Goal: Task Accomplishment & Management: Complete application form

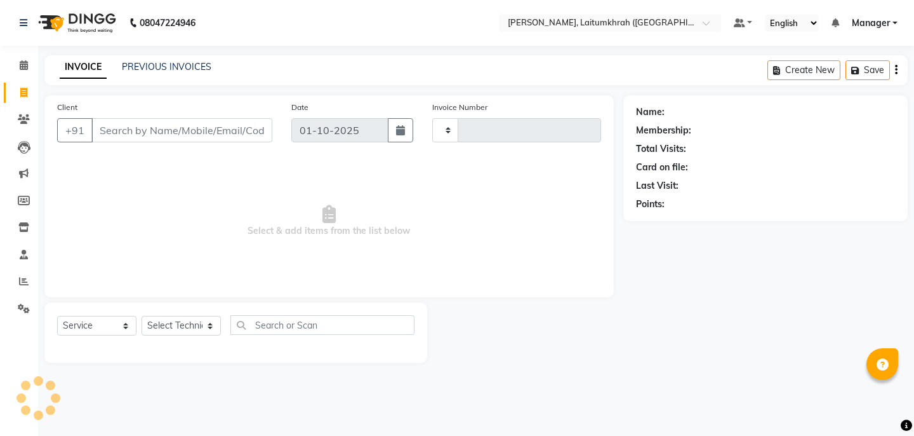
select select "service"
type input "0431"
select select "3812"
click at [170, 326] on select "Select Technician" at bounding box center [181, 326] width 79 height 20
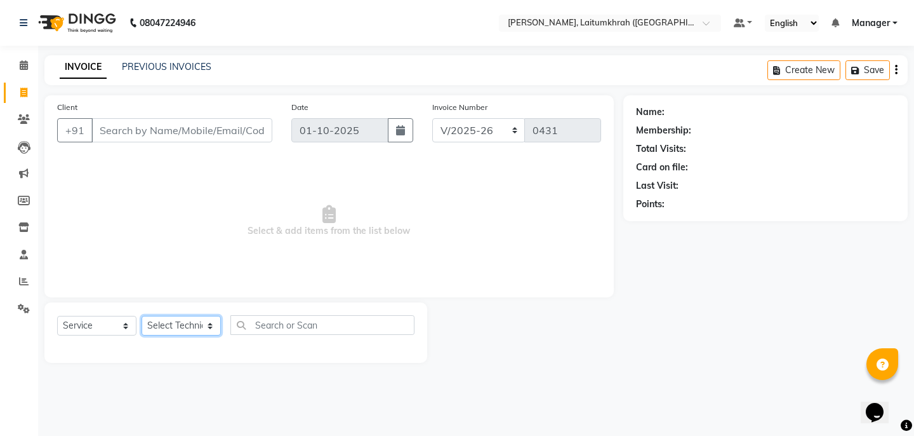
click at [182, 326] on select "Select Technician [PERSON_NAME] Imsen Manager Thangpi Thoi Xenia" at bounding box center [181, 326] width 79 height 20
select select "18616"
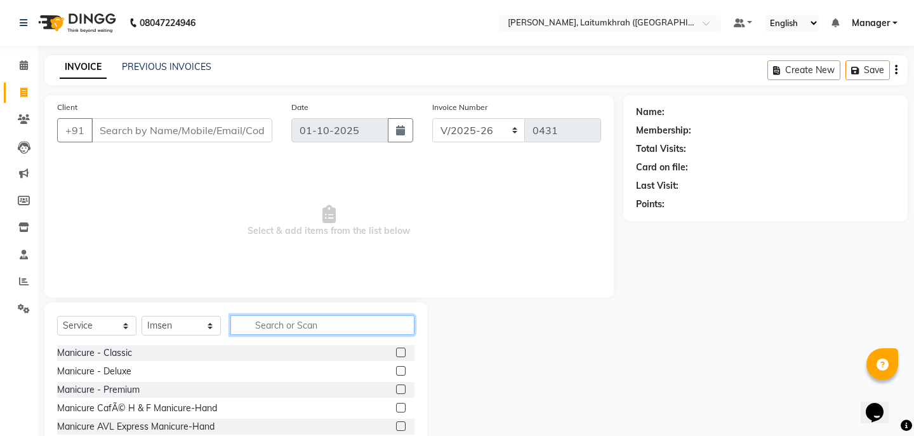
click at [295, 326] on input "text" at bounding box center [322, 325] width 184 height 20
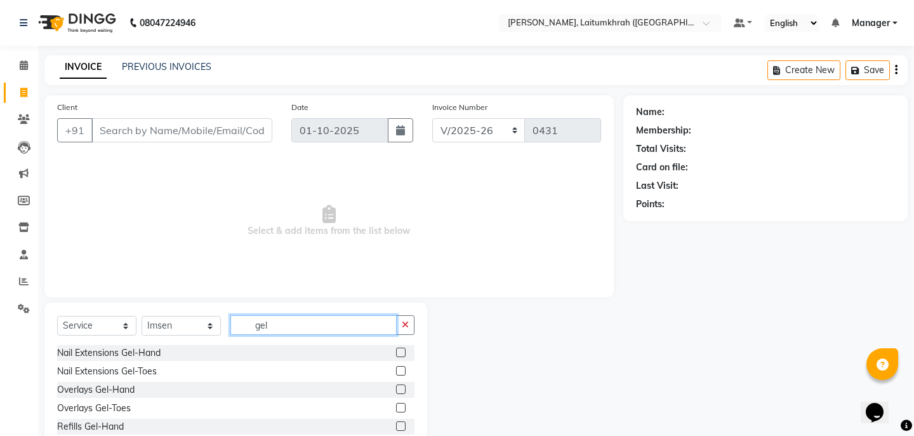
type input "gel"
click at [123, 361] on div "Nail Extensions Gel-Hand Nail Extensions Gel-Toes Overlays Gel-Hand Overlays Ge…" at bounding box center [235, 408] width 357 height 127
click at [130, 357] on div "Nail Extensions Gel-Hand" at bounding box center [108, 352] width 103 height 13
checkbox input "false"
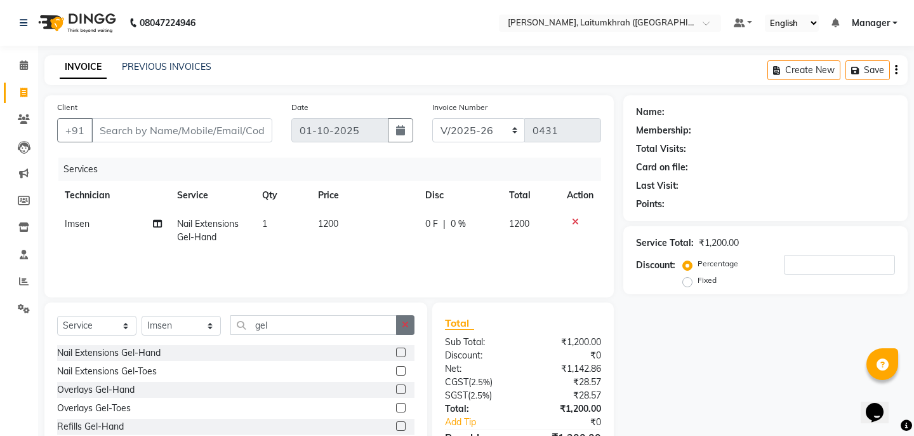
click at [407, 320] on icon "button" at bounding box center [405, 324] width 7 height 9
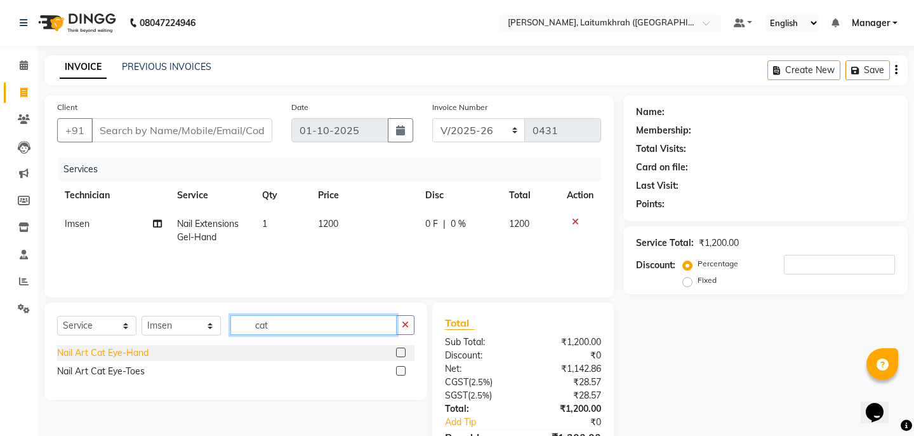
type input "cat"
click at [122, 349] on div "Nail Art Cat Eye-Hand" at bounding box center [102, 352] width 91 height 13
checkbox input "false"
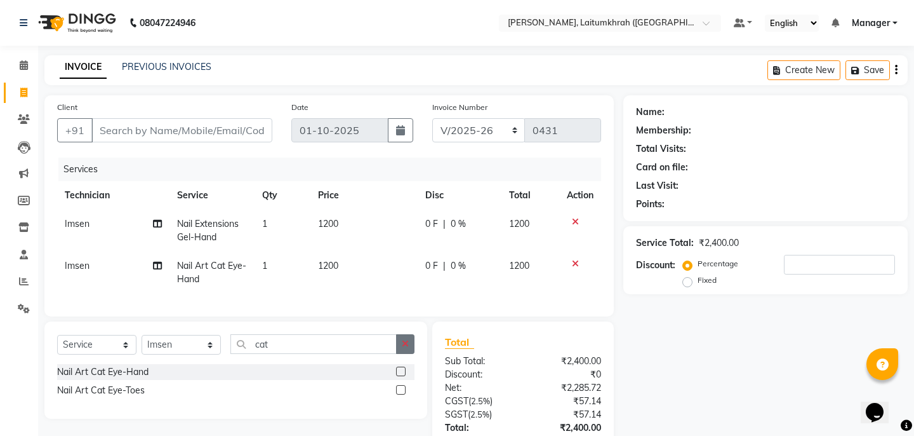
click at [406, 348] on button "button" at bounding box center [405, 344] width 18 height 20
type input "chr"
click at [94, 366] on div "Nail Art Chrome-Hand" at bounding box center [103, 371] width 92 height 13
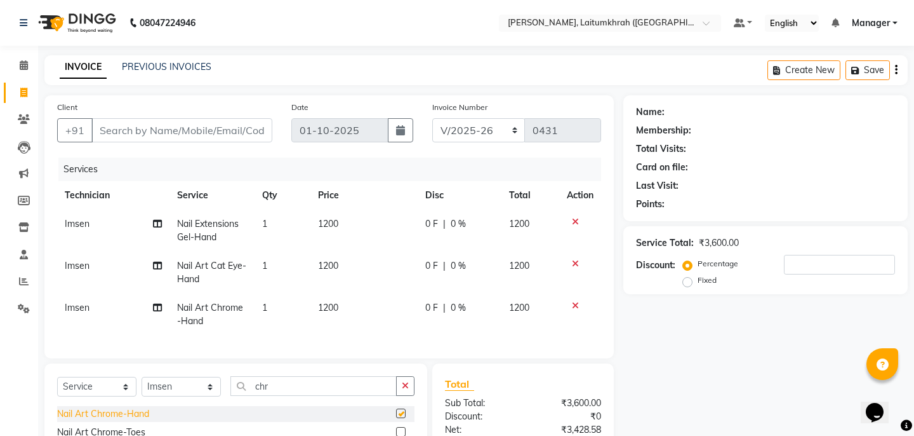
checkbox input "false"
click at [336, 314] on td "1200" at bounding box center [363, 314] width 107 height 42
select select "18616"
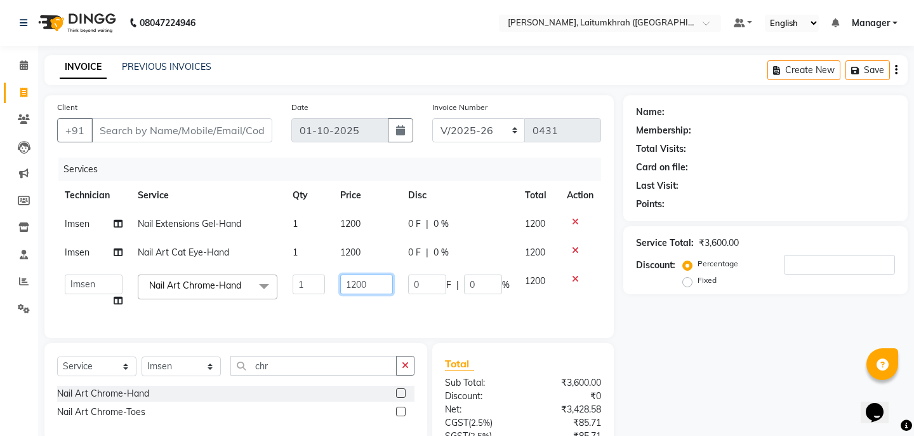
click at [355, 289] on input "1200" at bounding box center [366, 284] width 52 height 20
type input "1000"
click at [351, 274] on input "1000" at bounding box center [366, 284] width 52 height 20
click at [351, 256] on td "1200" at bounding box center [366, 252] width 67 height 29
select select "18616"
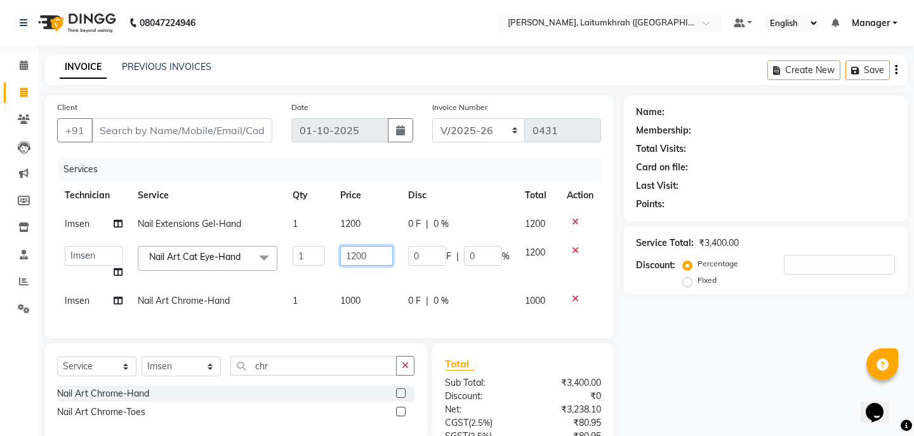
click at [350, 258] on input "1200" at bounding box center [366, 256] width 52 height 20
type input "1300"
click at [622, 351] on div "Client +91 Date [DATE] Invoice Number BTH/2025-26 RED/2025-26 V/2025 V/[PHONE_N…" at bounding box center [329, 312] width 589 height 434
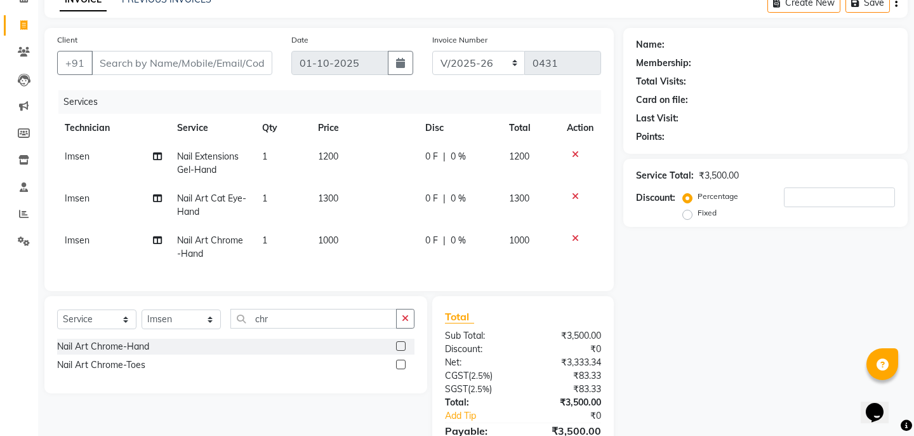
scroll to position [58, 0]
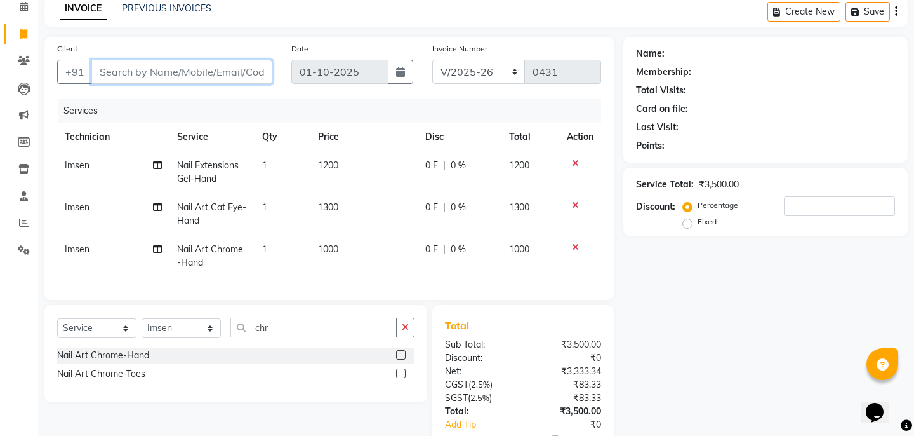
click at [166, 71] on input "Client" at bounding box center [181, 72] width 181 height 24
type input "n"
type input "0"
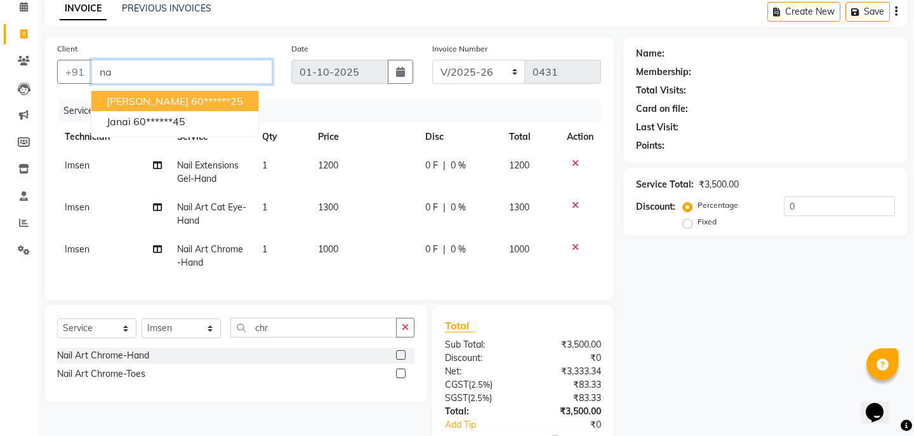
type input "n"
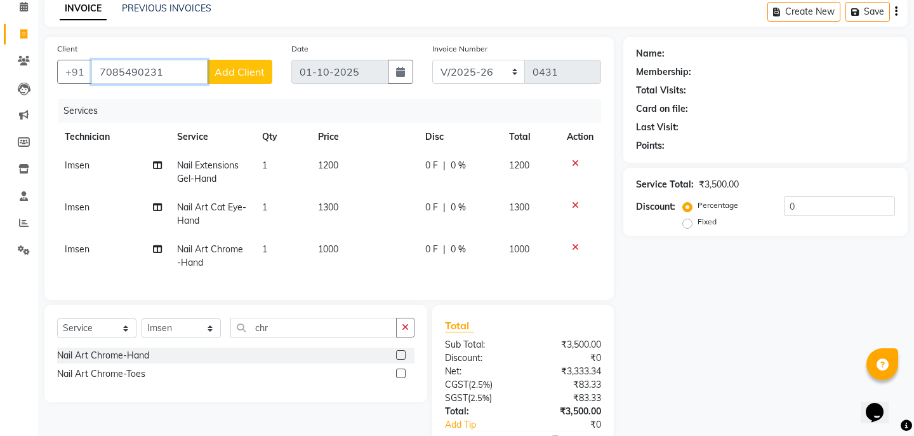
click at [208, 69] on input "7085490231" at bounding box center [149, 72] width 116 height 24
type input "7085490231"
click at [229, 72] on span "Add Client" at bounding box center [240, 71] width 50 height 13
select select "21"
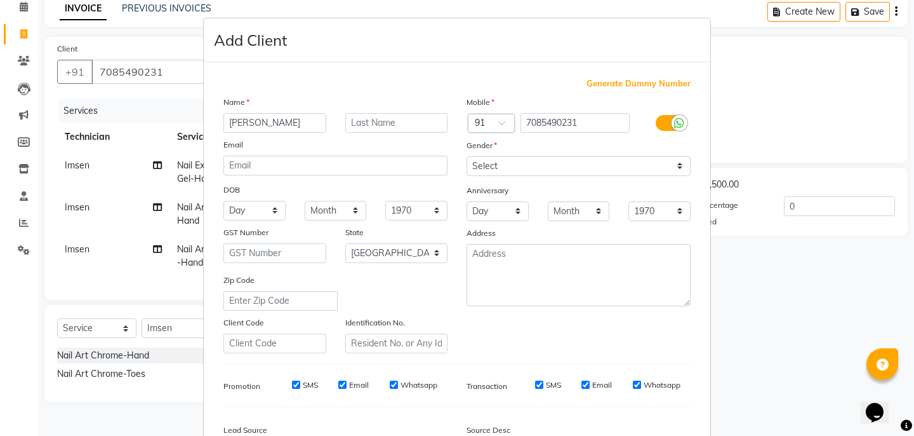
type input "[PERSON_NAME]"
click at [601, 161] on select "Select [DEMOGRAPHIC_DATA] [DEMOGRAPHIC_DATA] Other Prefer Not To Say" at bounding box center [579, 166] width 224 height 20
select select "[DEMOGRAPHIC_DATA]"
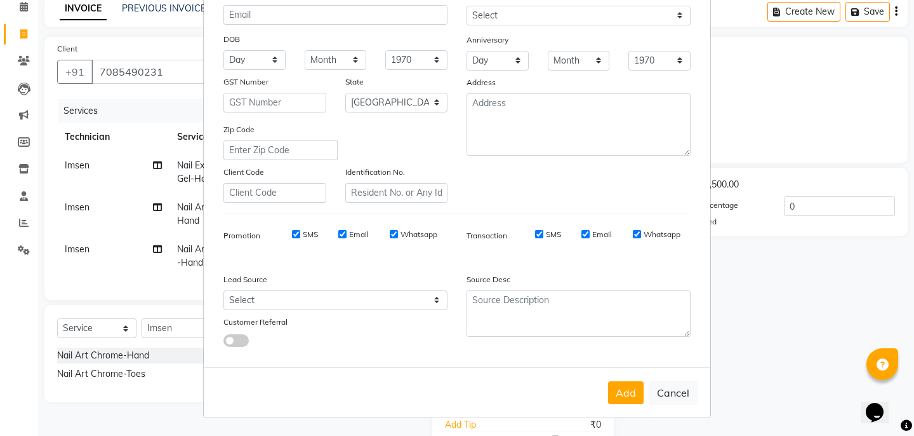
click at [635, 409] on div "Add Cancel" at bounding box center [457, 392] width 507 height 50
click at [633, 403] on button "Add" at bounding box center [626, 392] width 36 height 23
type input "70******31"
select select
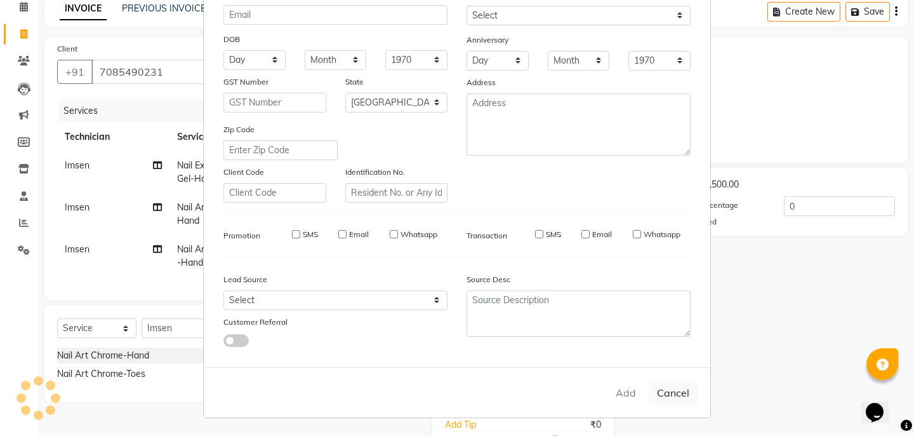
select select
select select "null"
select select
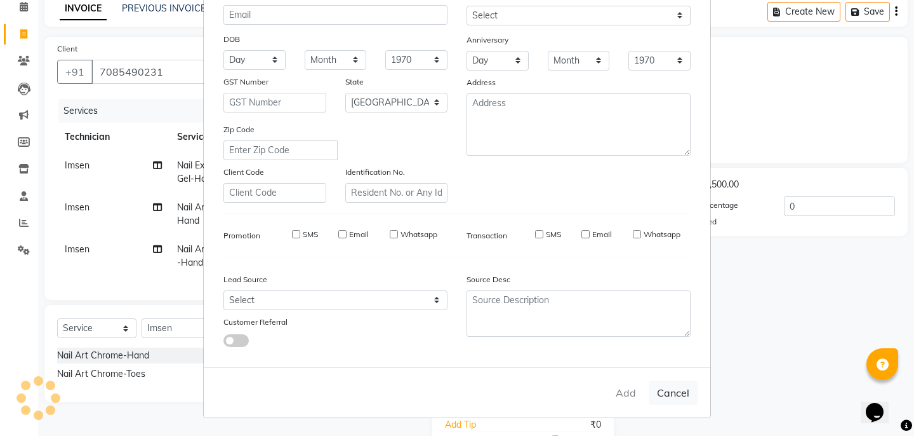
select select
checkbox input "false"
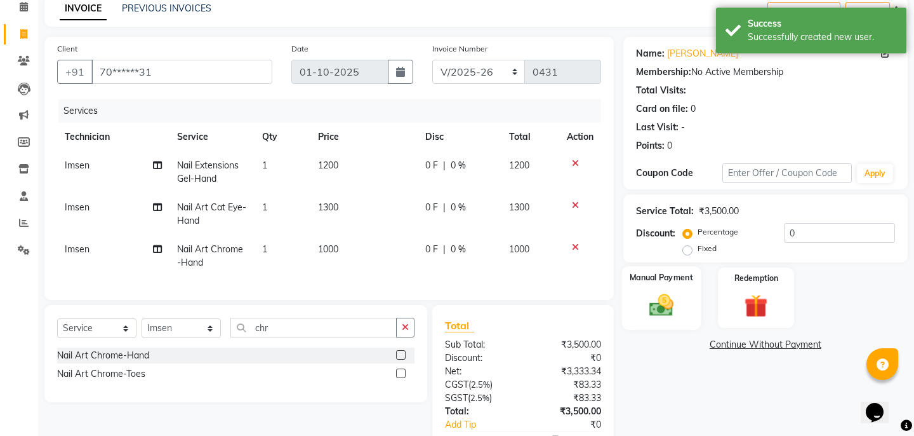
click at [674, 303] on img at bounding box center [660, 305] width 39 height 28
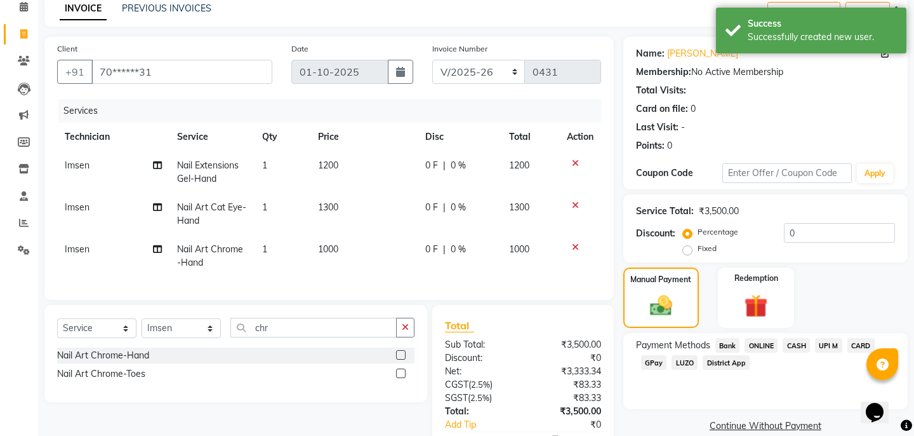
click at [649, 355] on span "GPay" at bounding box center [654, 362] width 26 height 15
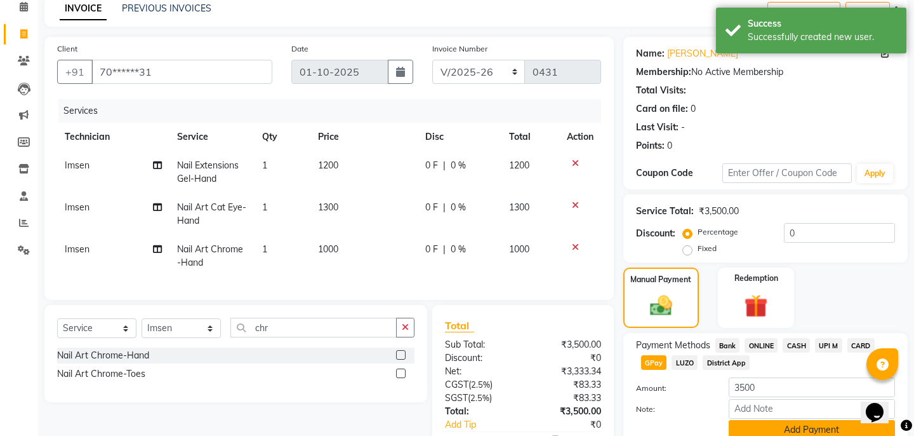
click at [747, 420] on button "Add Payment" at bounding box center [812, 430] width 166 height 20
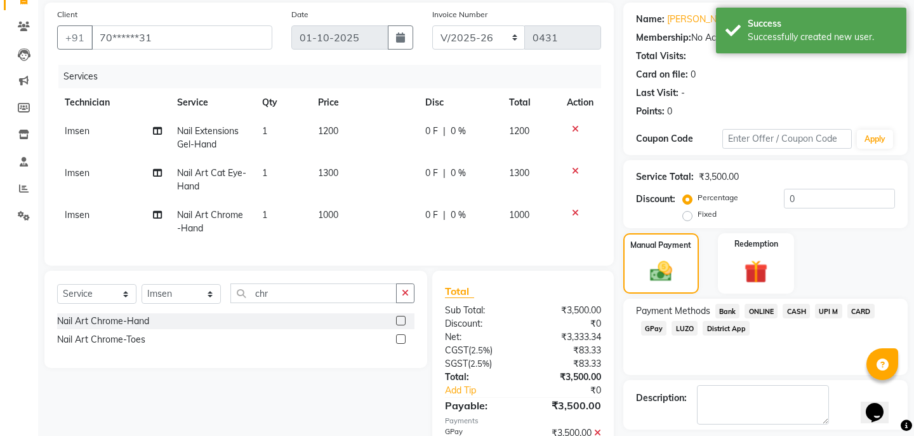
scroll to position [160, 0]
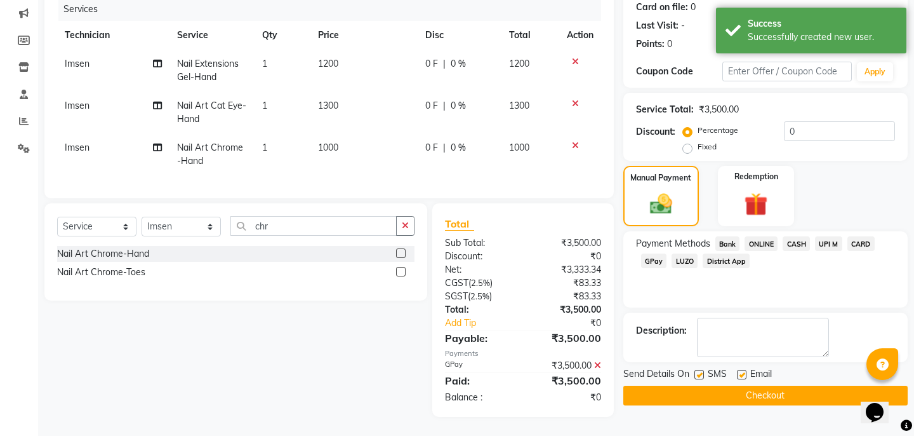
click at [740, 385] on button "Checkout" at bounding box center [765, 395] width 284 height 20
